Goal: Find specific page/section: Find specific page/section

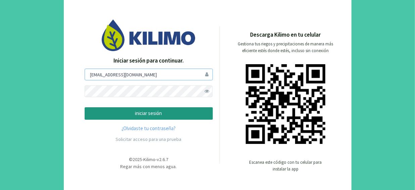
click at [186, 72] on input "[EMAIL_ADDRESS][DOMAIN_NAME]" at bounding box center [149, 74] width 128 height 12
type input "[EMAIL_ADDRESS][DOMAIN_NAME]"
click at [205, 88] on span at bounding box center [207, 91] width 12 height 12
click at [85, 107] on button "iniciar sesión" at bounding box center [149, 113] width 128 height 12
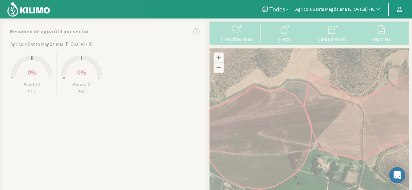
click at [354, 4] on button "Agrícola Santa Magdalena (E. Ovalle) - IC" at bounding box center [338, 9] width 93 height 15
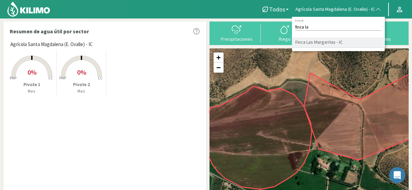
type input "finca la"
click at [340, 41] on li "Finca Las Margaritas - IC" at bounding box center [338, 42] width 93 height 10
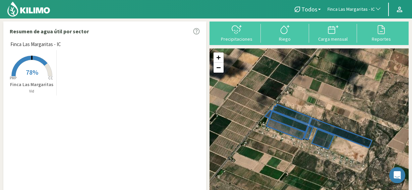
click at [35, 72] on span "78%" at bounding box center [32, 72] width 12 height 8
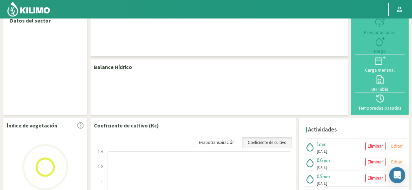
select select "109: Object"
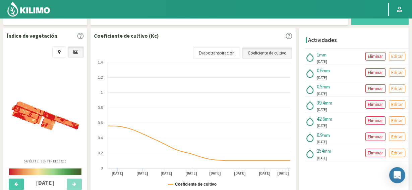
scroll to position [219, 0]
